Goal: Communication & Community: Answer question/provide support

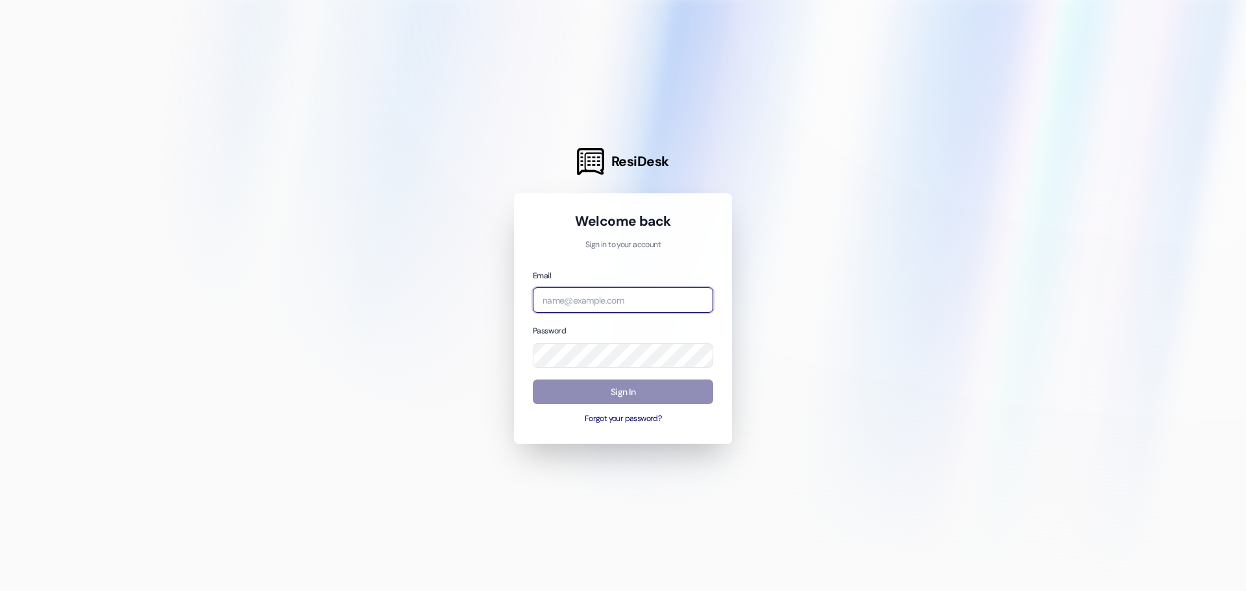
type input "[EMAIL_ADDRESS][DOMAIN_NAME]"
click at [661, 384] on button "Sign In" at bounding box center [623, 392] width 180 height 25
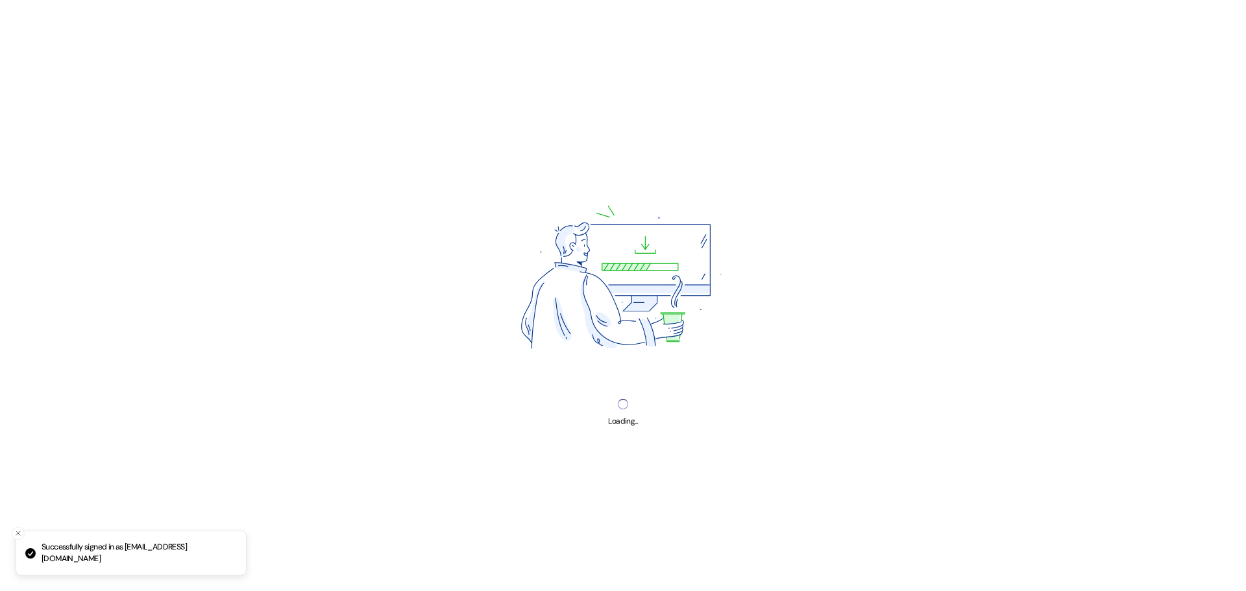
click at [661, 384] on img at bounding box center [622, 281] width 315 height 236
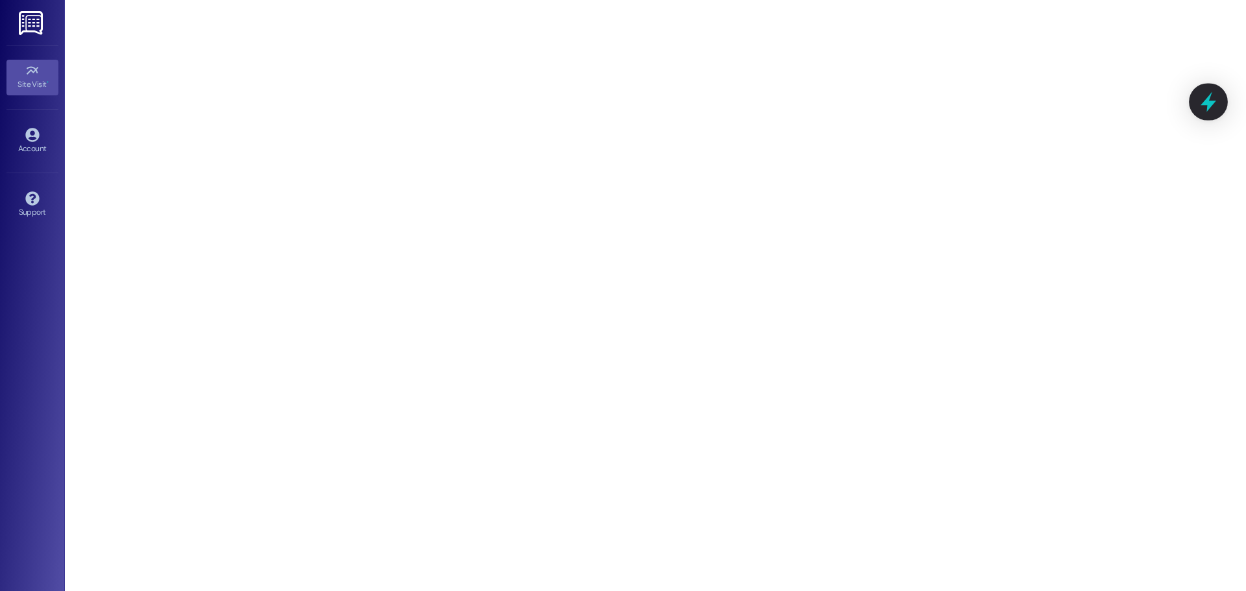
click at [1213, 97] on icon at bounding box center [1209, 102] width 22 height 22
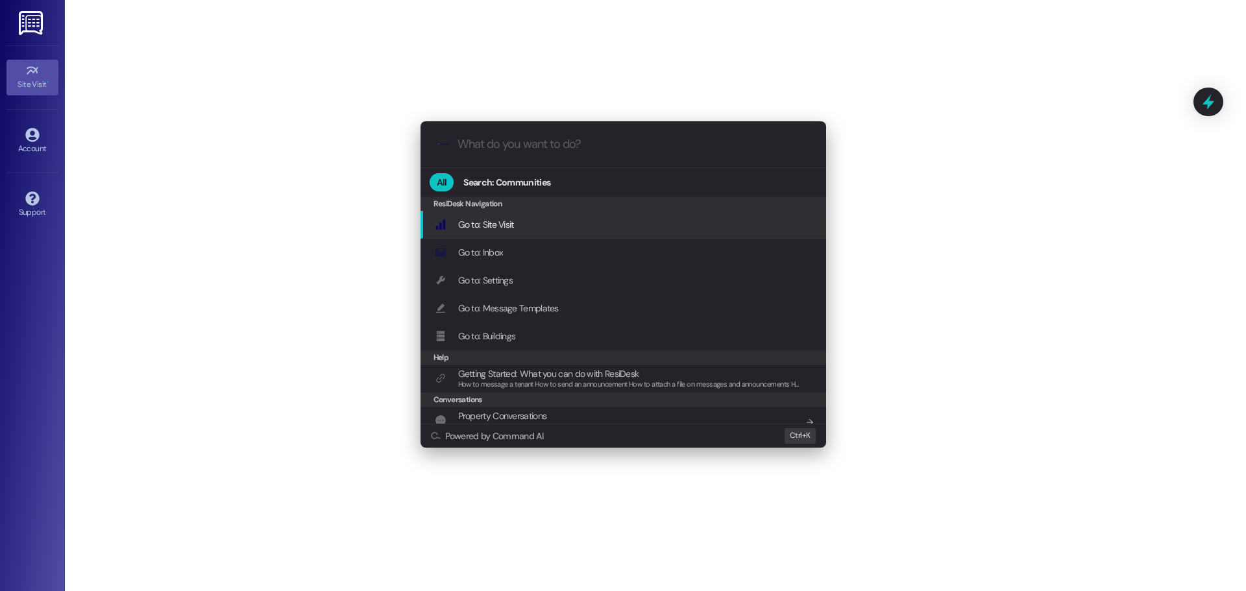
click at [550, 145] on input "What do you want to do?" at bounding box center [634, 145] width 352 height 14
click at [623, 144] on input "What do you want to do?" at bounding box center [634, 145] width 352 height 14
click at [595, 129] on div ".cls-1{fill:#0a055f;}.cls-2{fill:#0cc4c4;} resideskLogoBlueOrange" at bounding box center [624, 144] width 406 height 46
click at [593, 140] on input "What do you want to do?" at bounding box center [634, 145] width 352 height 14
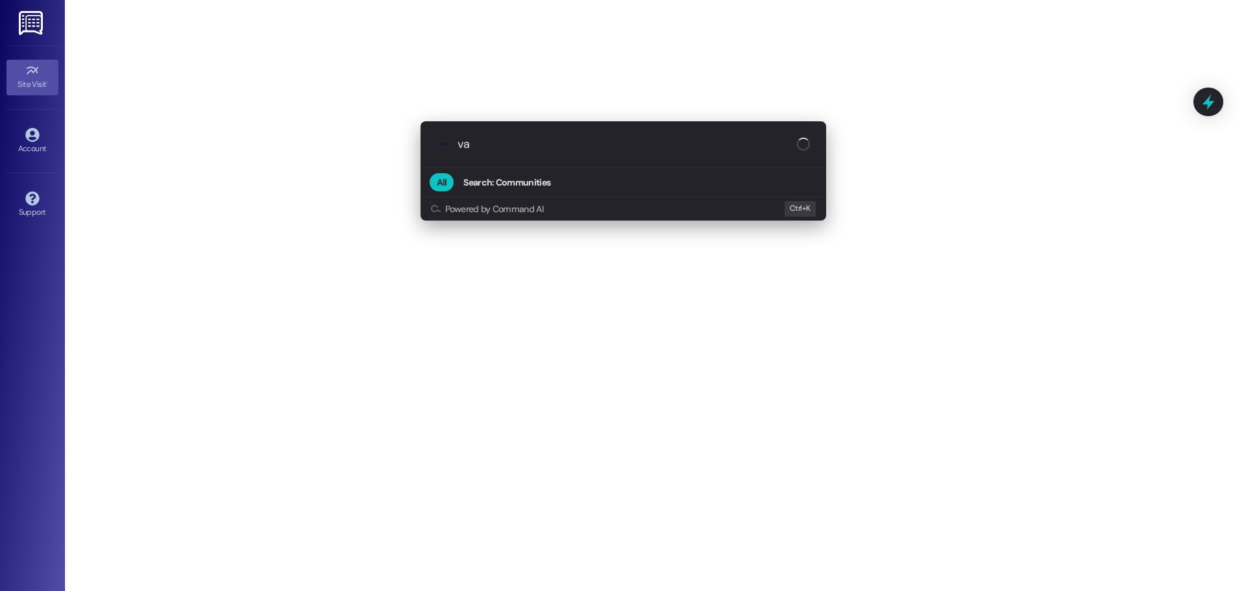
type input "v"
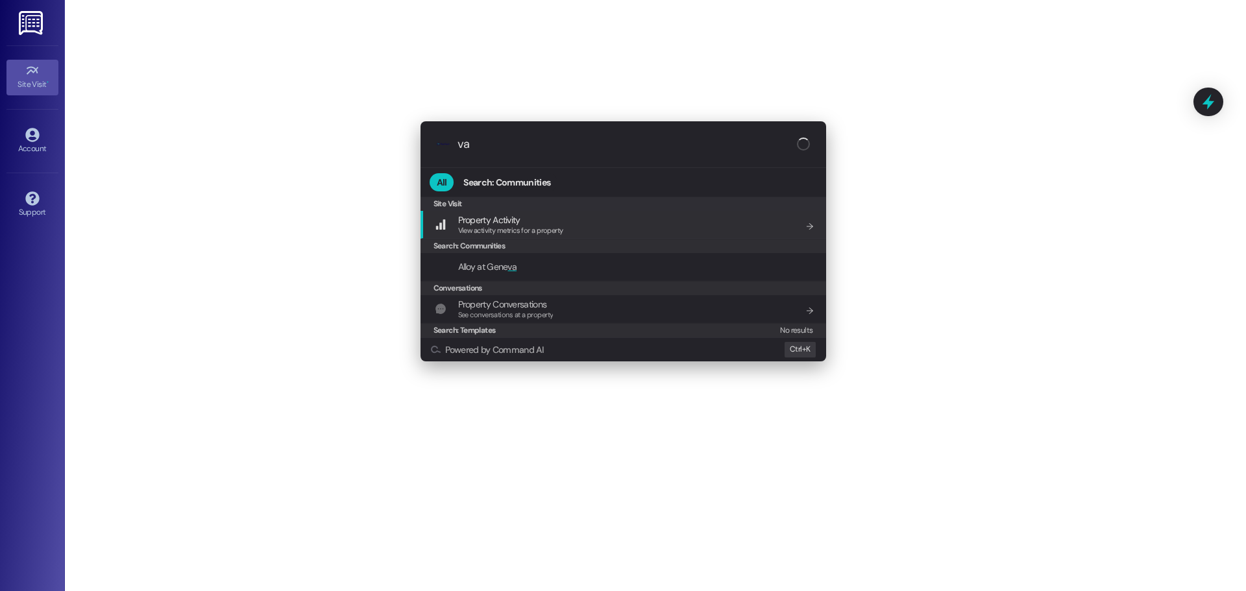
type input "v"
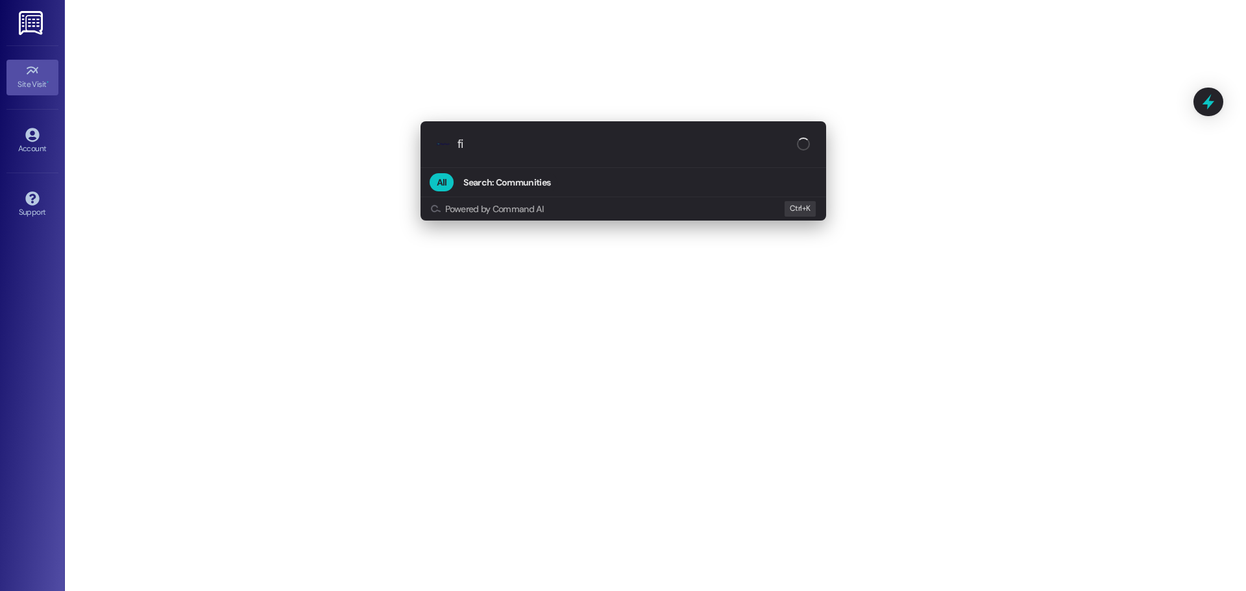
type input "f"
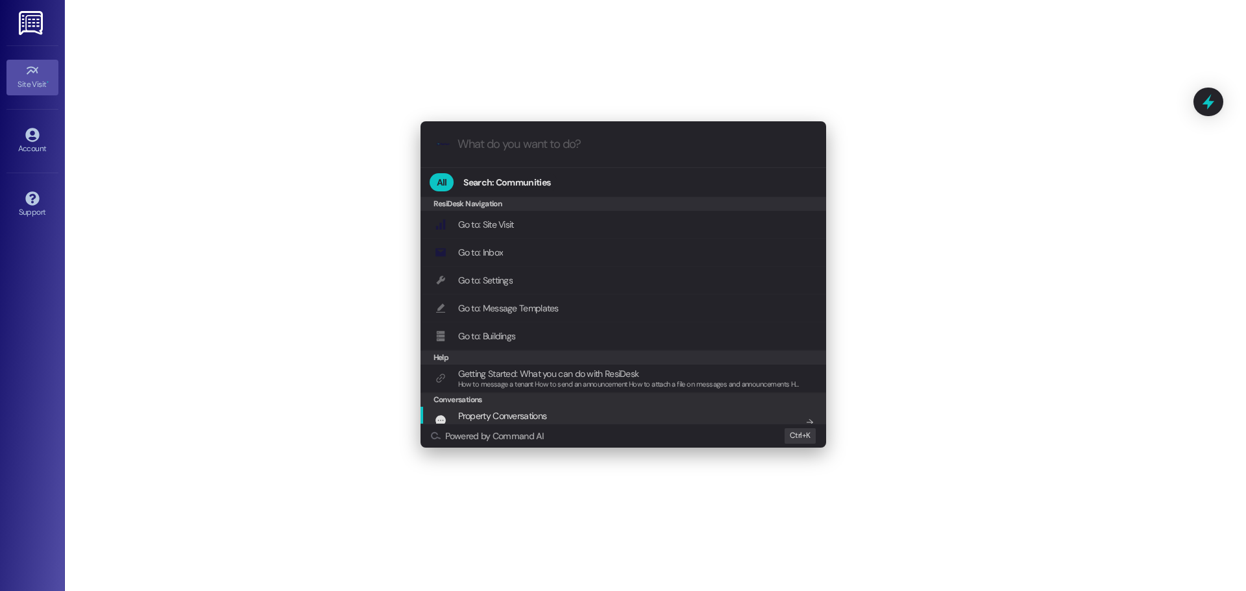
click at [526, 420] on span "Property Conversations" at bounding box center [502, 416] width 89 height 12
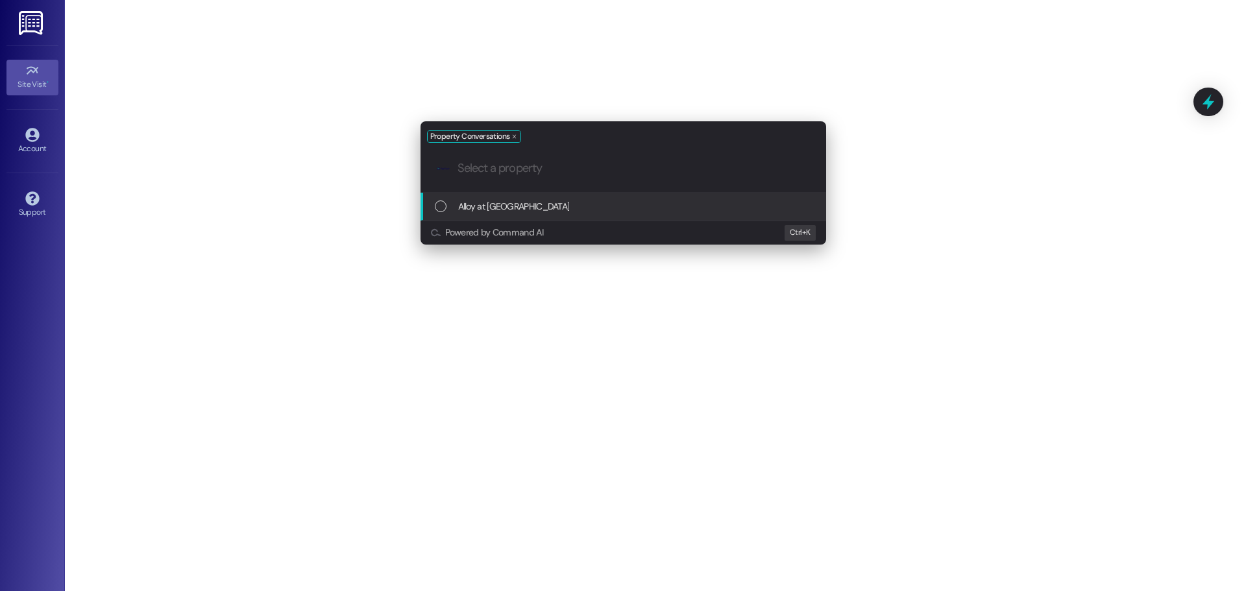
click at [512, 208] on span "Alloy at [GEOGRAPHIC_DATA]" at bounding box center [514, 206] width 112 height 14
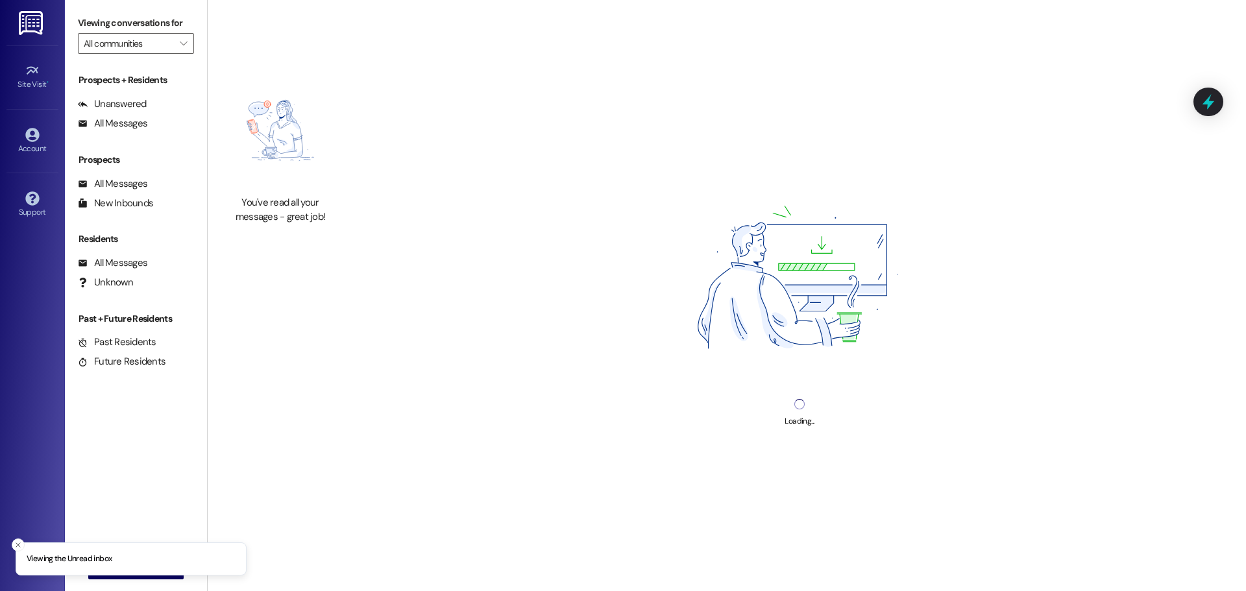
type input "Alloy at [GEOGRAPHIC_DATA]"
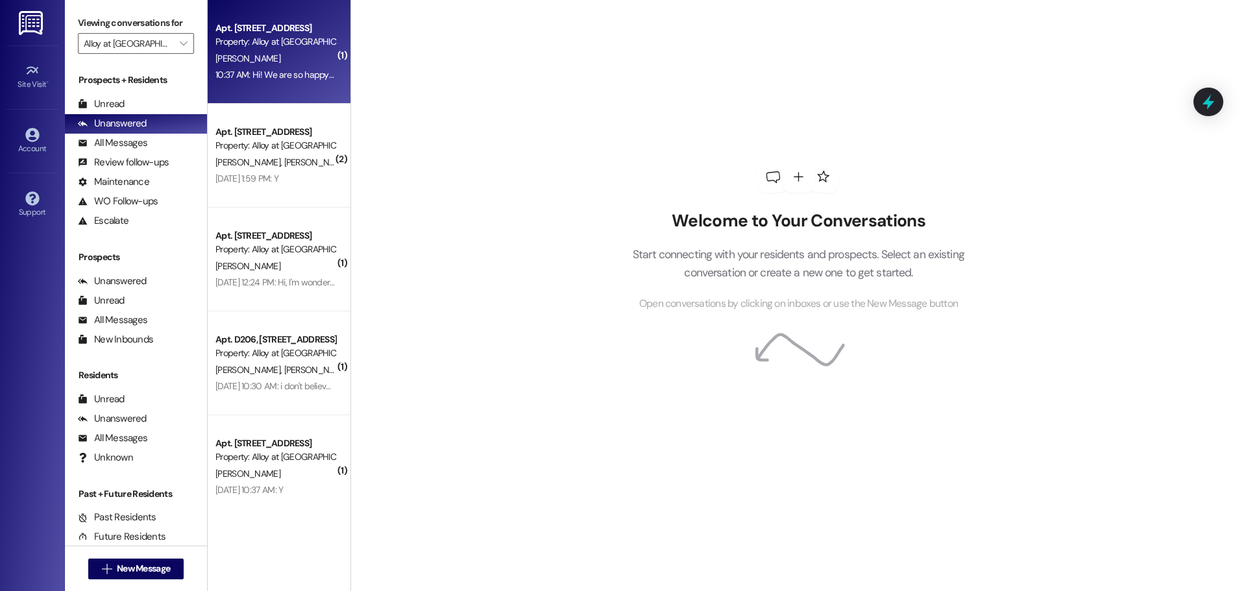
click at [269, 60] on div "[PERSON_NAME]" at bounding box center [275, 59] width 123 height 16
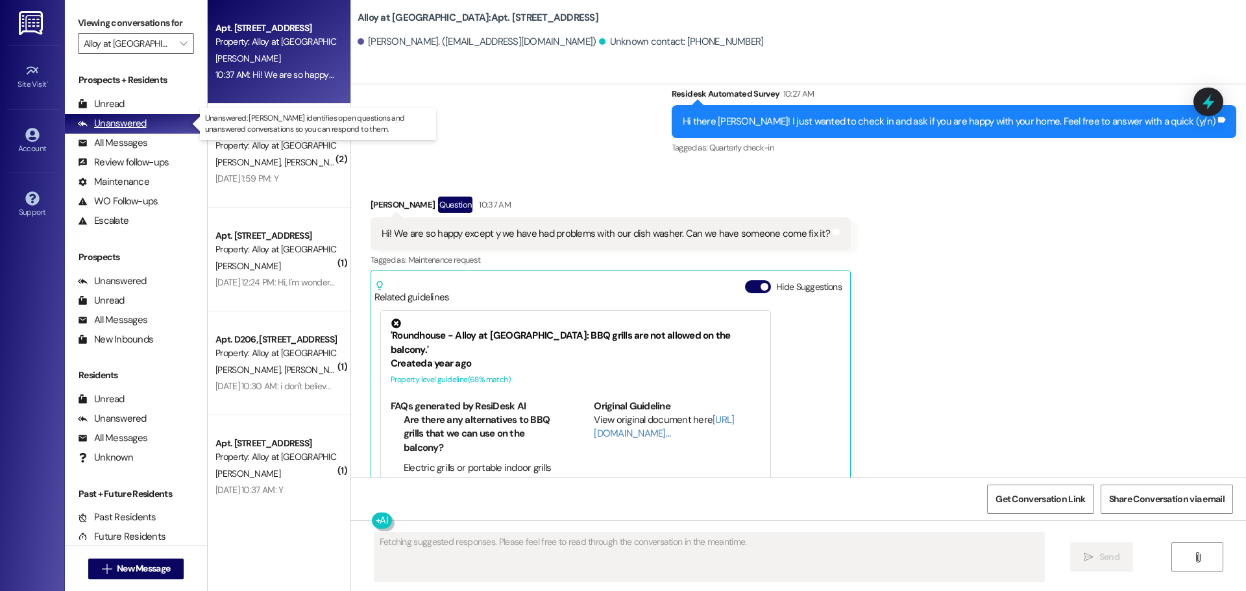
scroll to position [1769, 0]
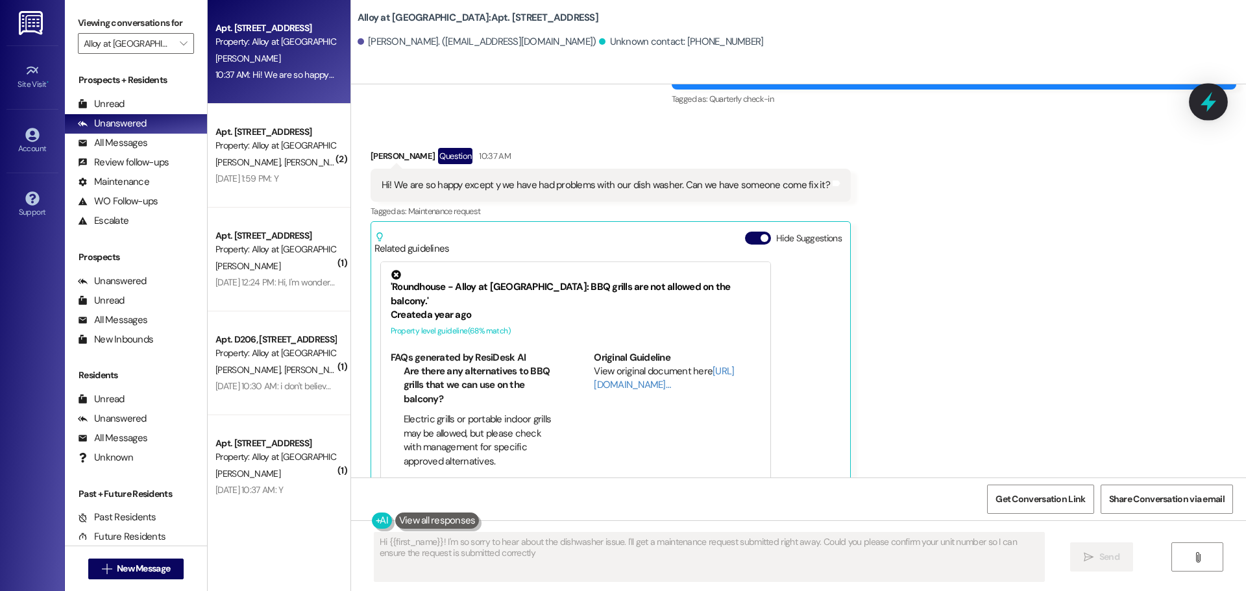
type textarea "Hi {{first_name}}! I'm so sorry to hear about the dishwasher issue. I'll get a …"
click at [1205, 104] on icon at bounding box center [1209, 102] width 16 height 20
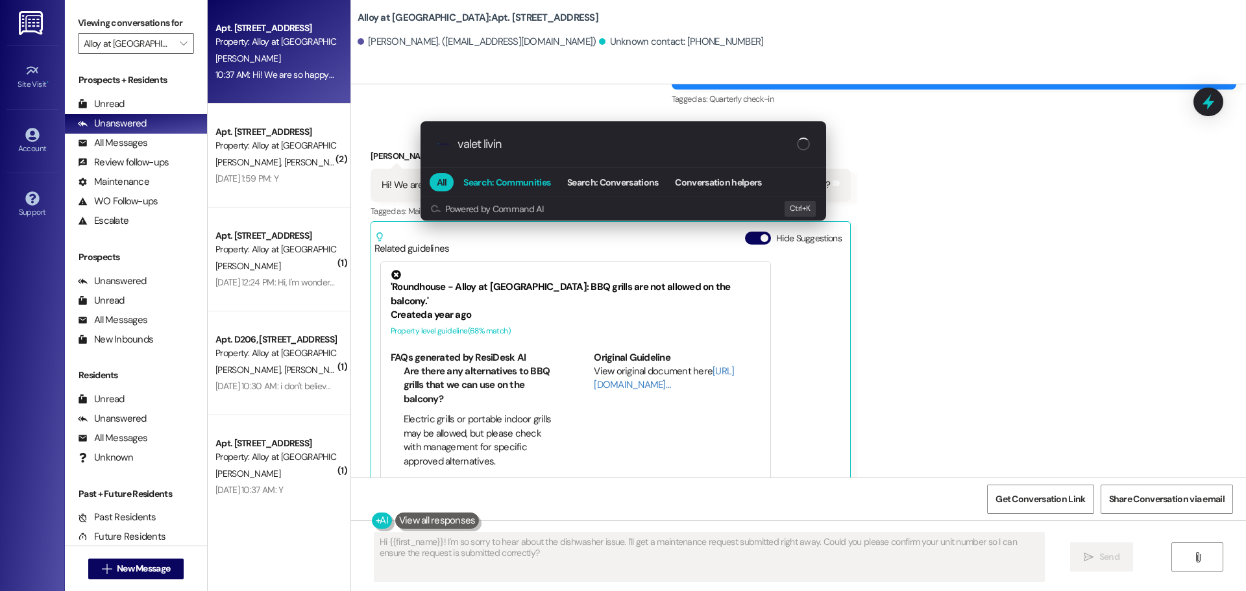
type input "valet living"
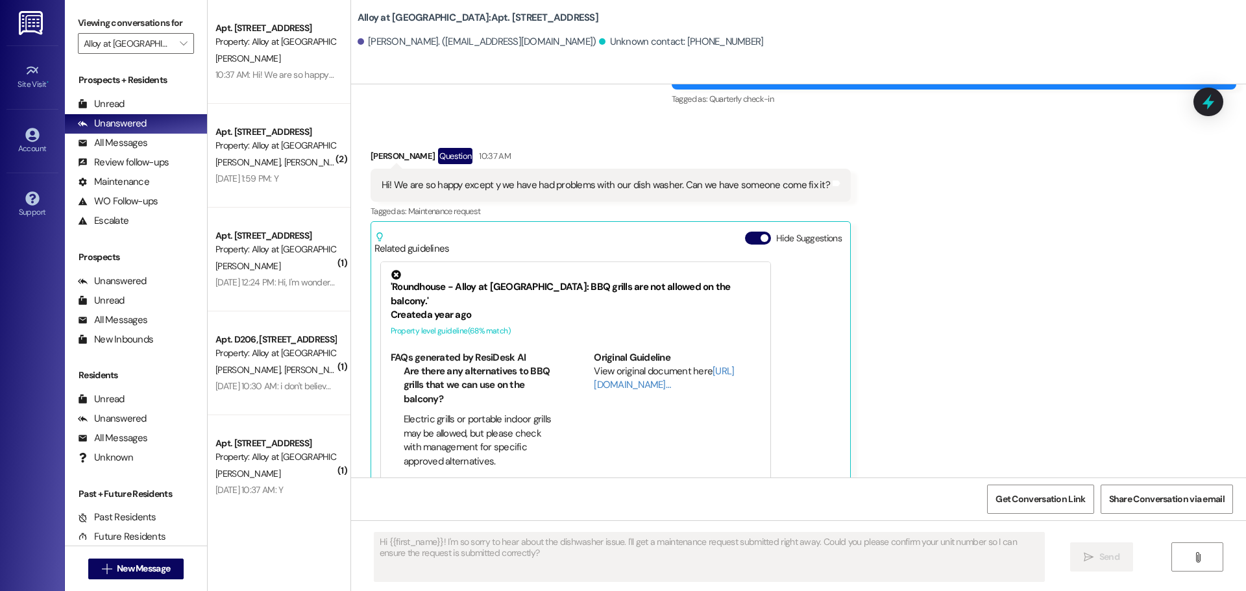
type textarea "Fetching suggested responses. Please feel free to read through the conversation…"
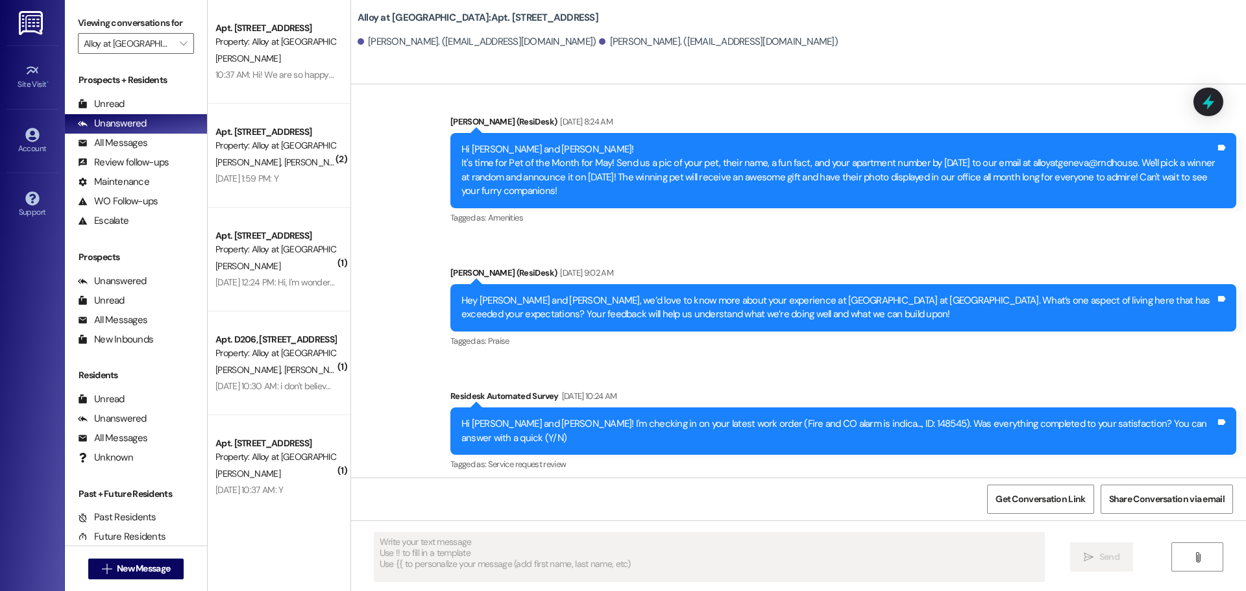
scroll to position [4228, 0]
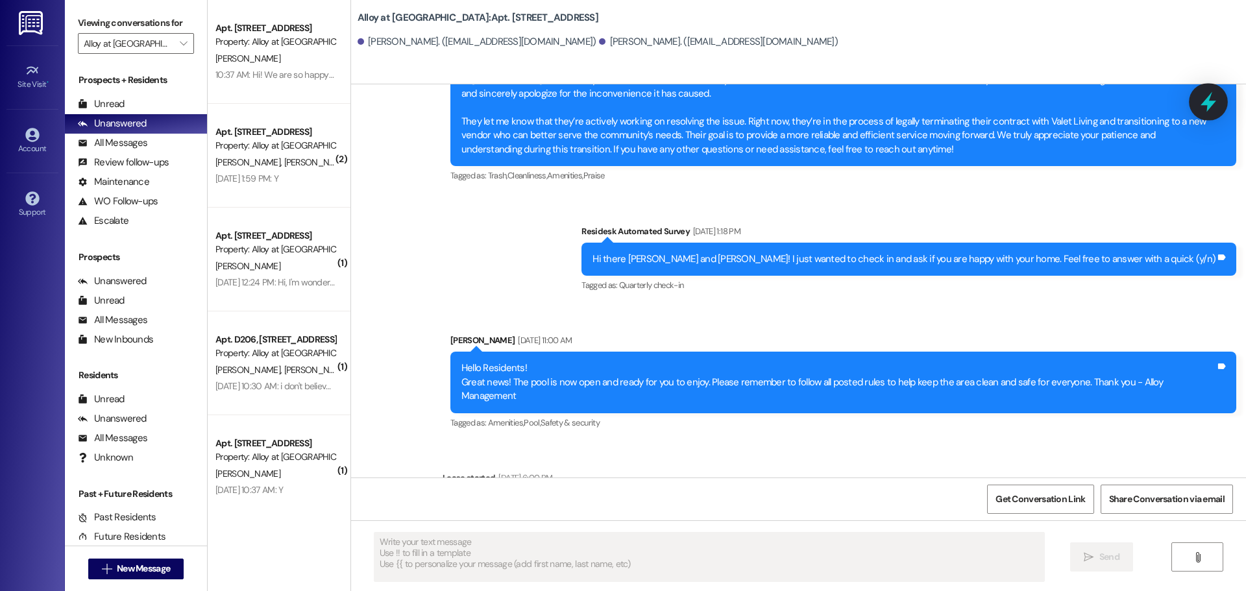
click at [1209, 99] on icon at bounding box center [1209, 102] width 16 height 20
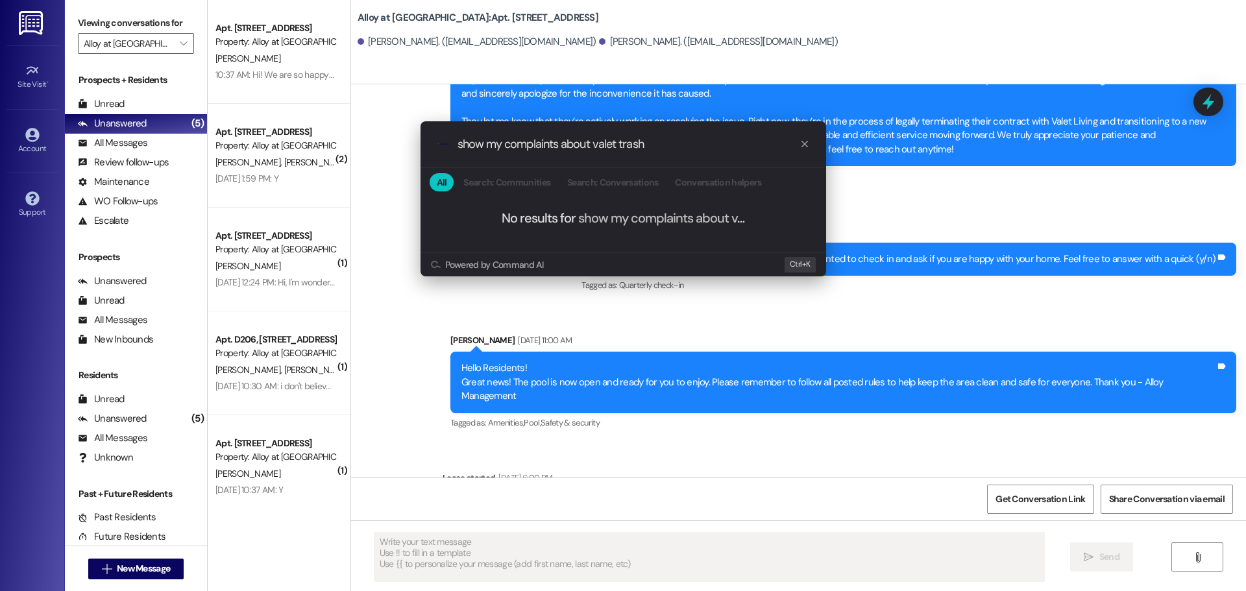
click at [532, 148] on input "show my complaints about valet trash" at bounding box center [629, 145] width 342 height 14
type input "show my complaints about valet trash"
click at [803, 147] on icon "progress bar" at bounding box center [805, 144] width 10 height 10
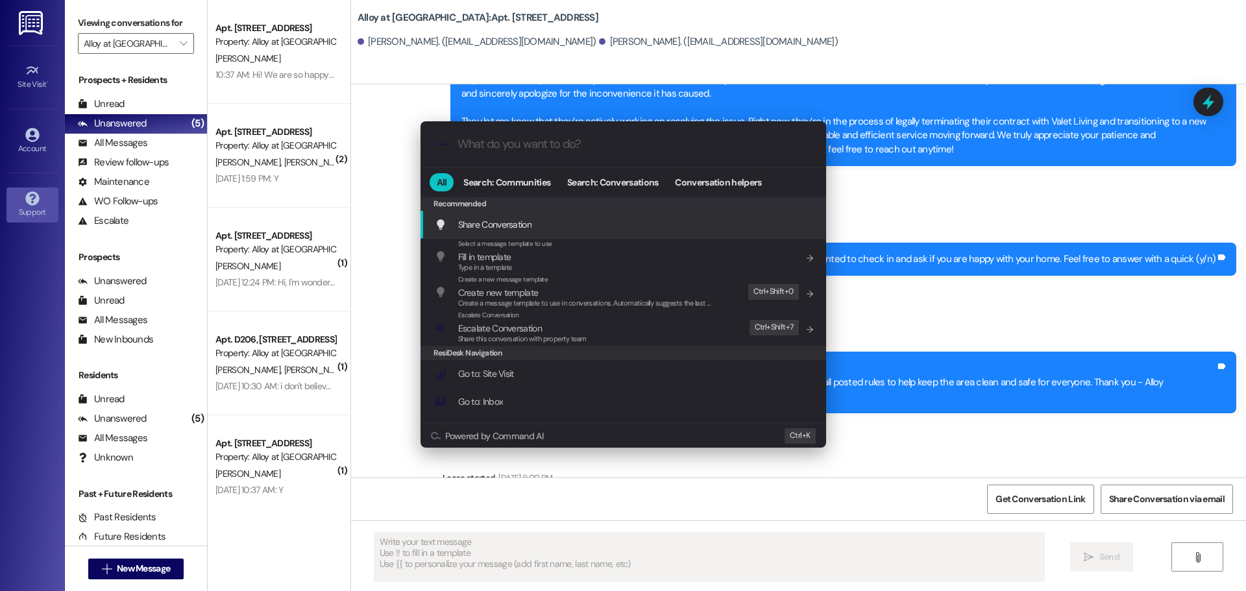
drag, startPoint x: 44, startPoint y: 206, endPoint x: 36, endPoint y: 206, distance: 8.4
click at [43, 206] on div ".cls-1{fill:#0a055f;}.cls-2{fill:#0cc4c4;} resideskLogoBlueOrange All Search: C…" at bounding box center [623, 295] width 1246 height 591
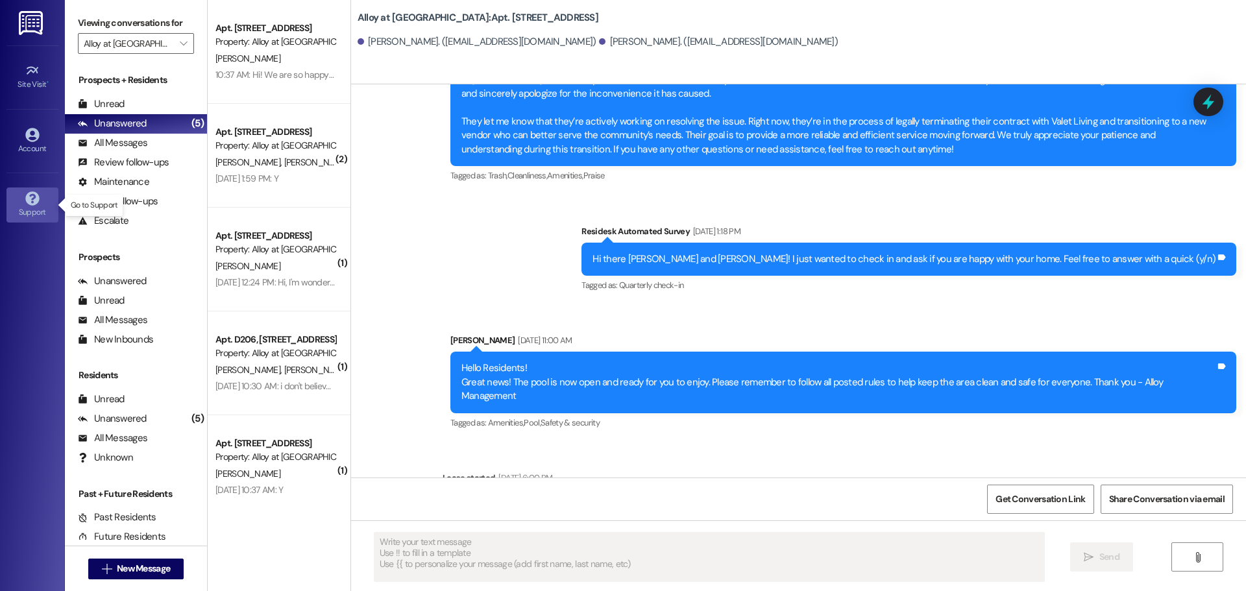
click at [23, 206] on div "Support" at bounding box center [32, 212] width 65 height 13
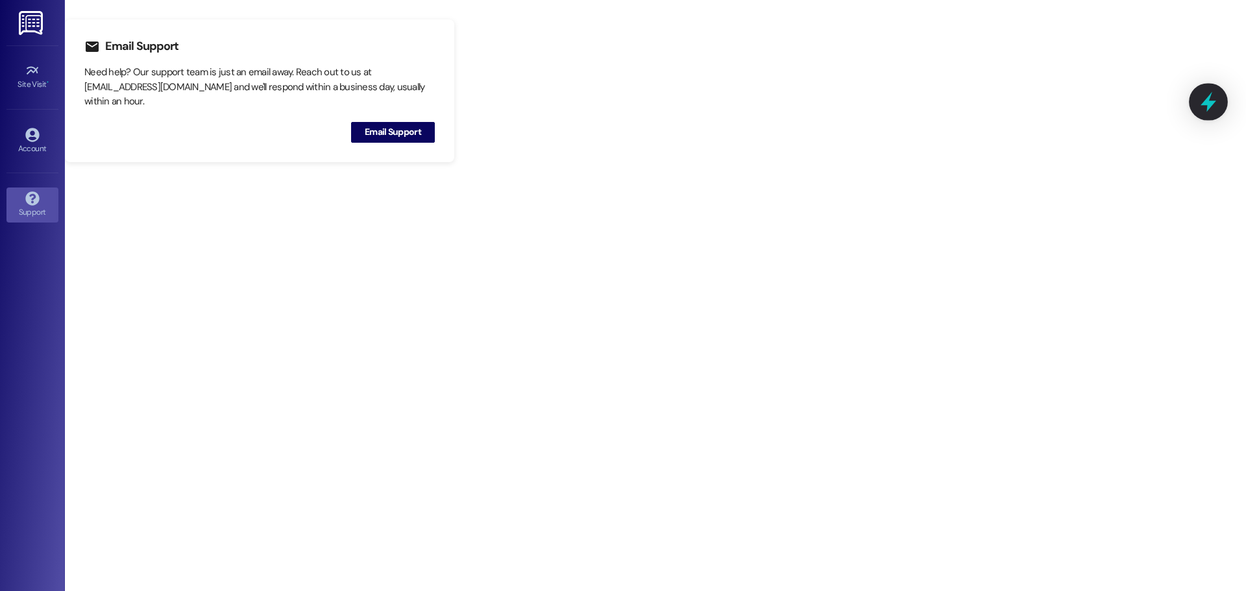
click at [1198, 105] on icon at bounding box center [1209, 102] width 22 height 22
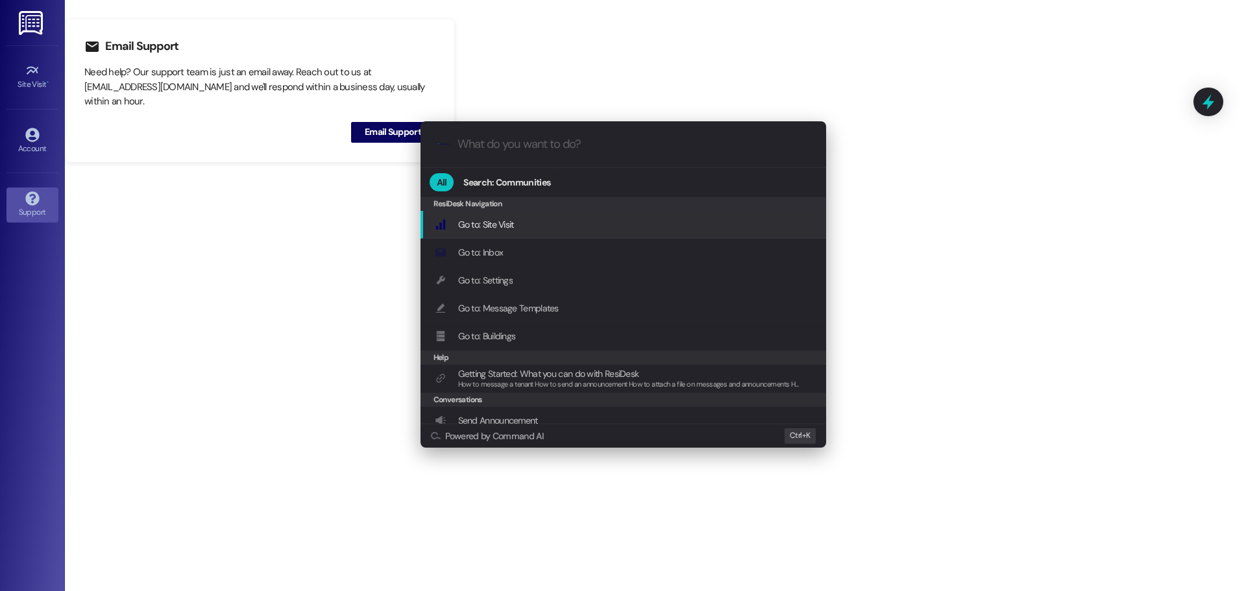
click at [603, 142] on input "What do you want to do?" at bounding box center [634, 145] width 352 height 14
paste input "show my complaints about valet trash"
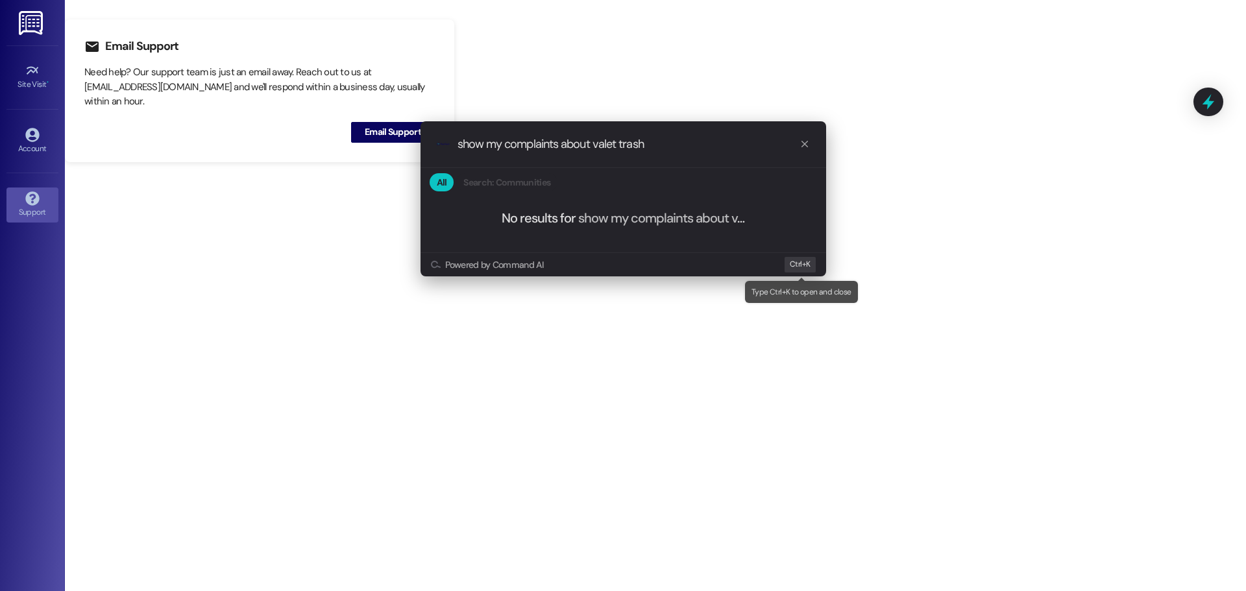
type input "show my complaints about valet trash"
click at [800, 266] on span "Ctrl+" at bounding box center [798, 265] width 16 height 14
click at [802, 145] on icon "progress bar" at bounding box center [805, 144] width 10 height 10
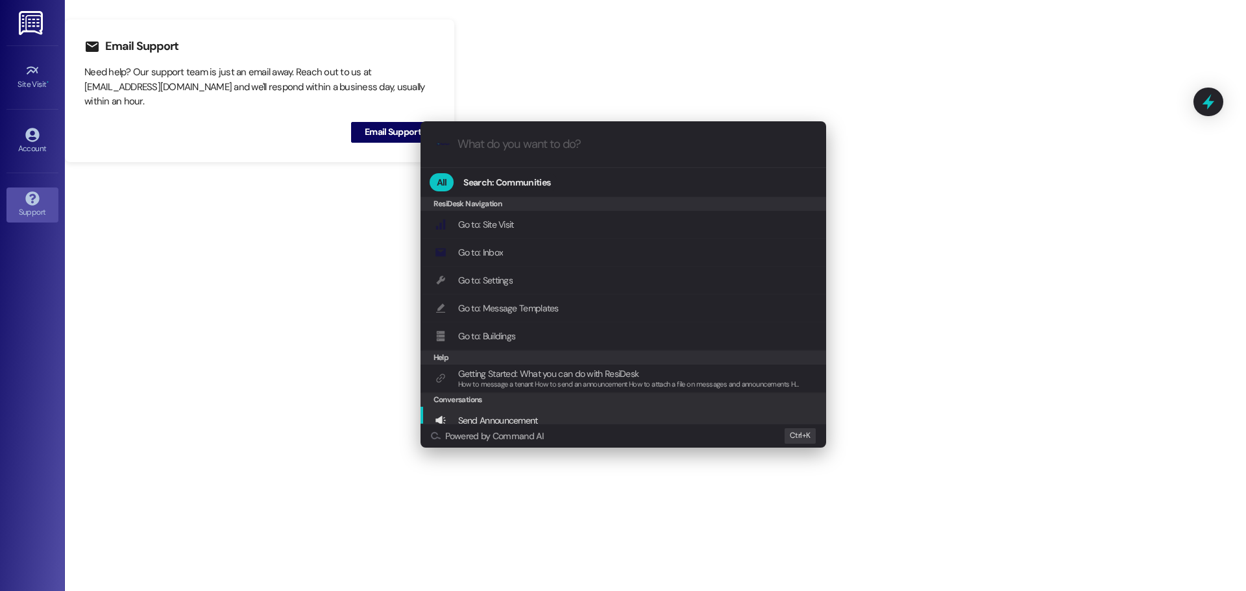
click at [1020, 332] on div ".cls-1{fill:#0a055f;}.cls-2{fill:#0cc4c4;} resideskLogoBlueOrange All Search: C…" at bounding box center [623, 295] width 1246 height 591
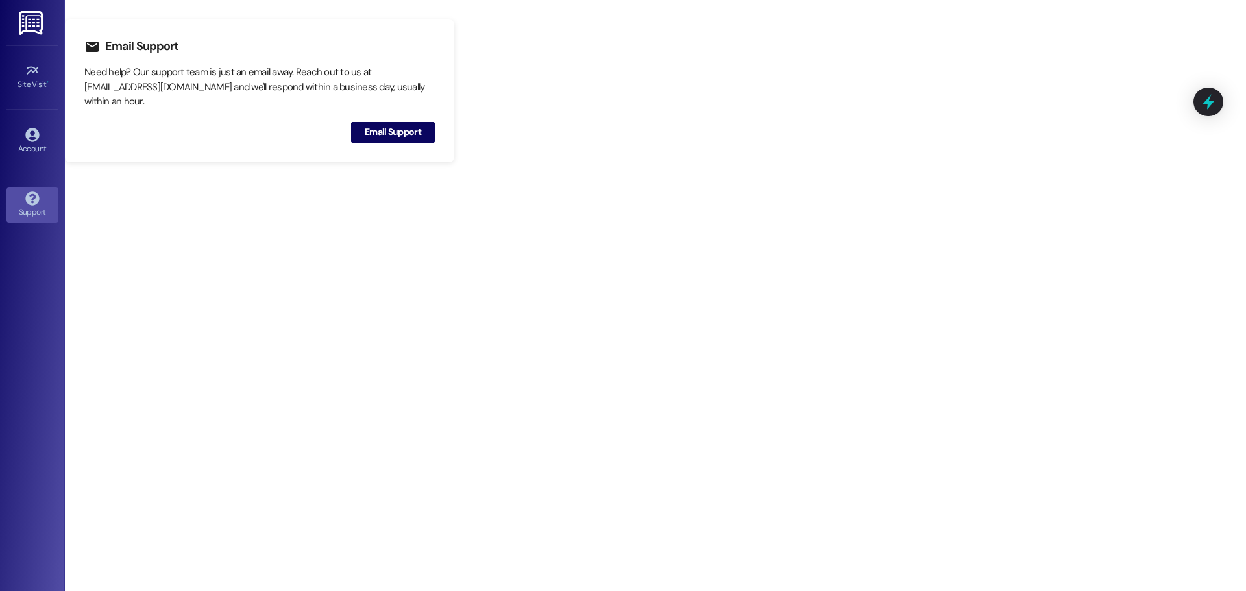
click at [14, 16] on link at bounding box center [32, 22] width 42 height 45
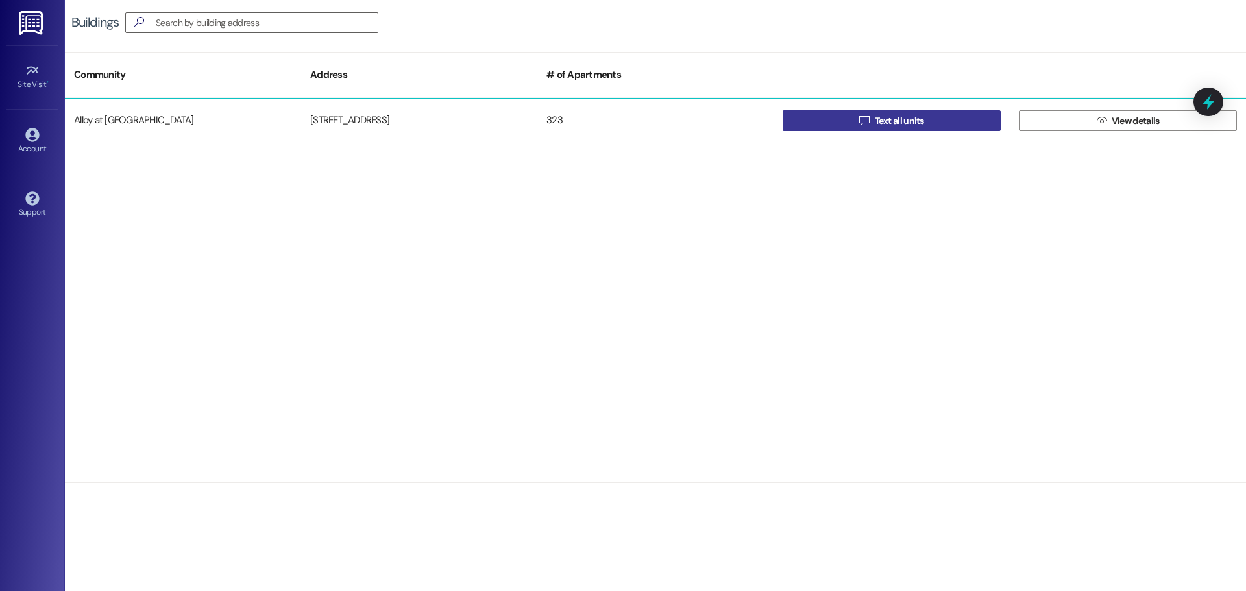
click at [914, 122] on span "Text all units" at bounding box center [899, 121] width 49 height 14
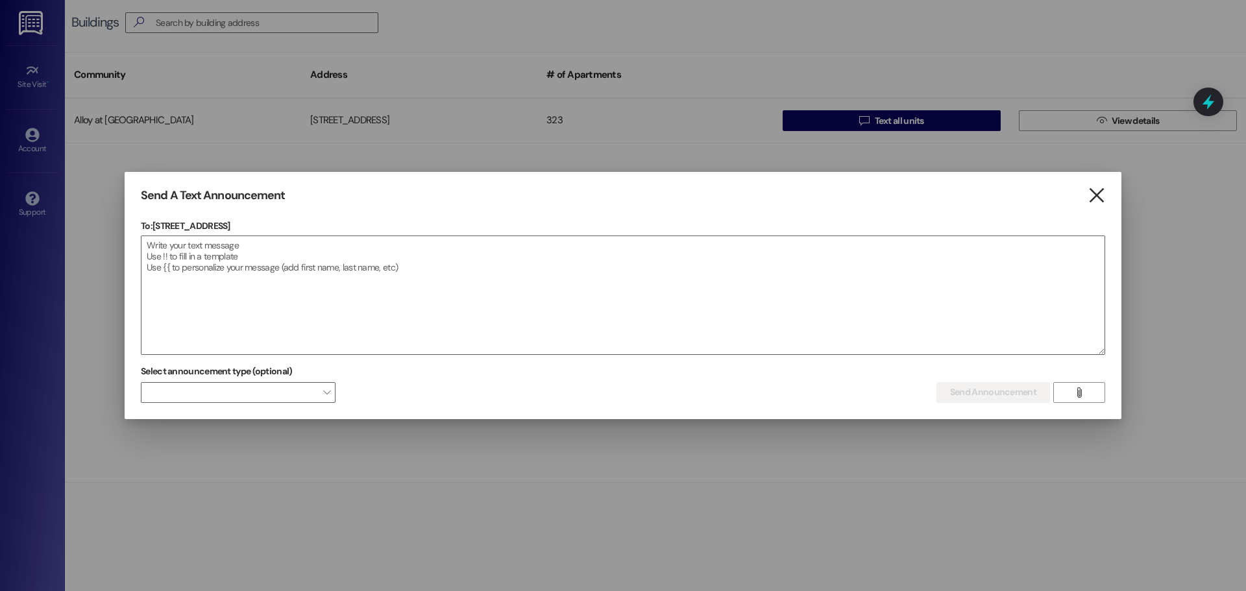
click at [1100, 189] on icon "" at bounding box center [1097, 196] width 18 height 14
